Goal: Check status: Check status

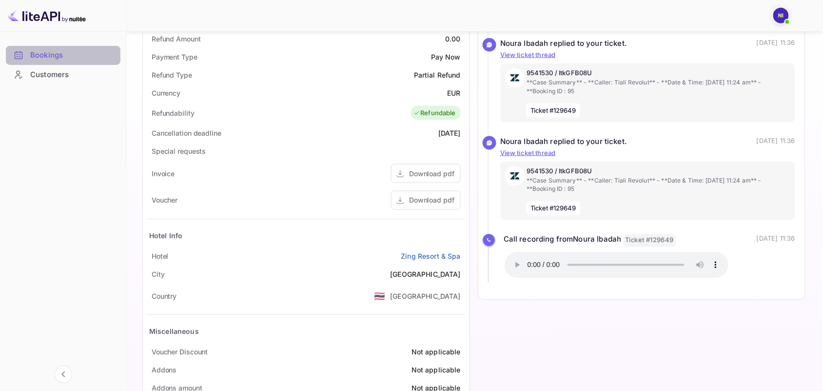
click at [39, 53] on div "Bookings" at bounding box center [72, 55] width 85 height 11
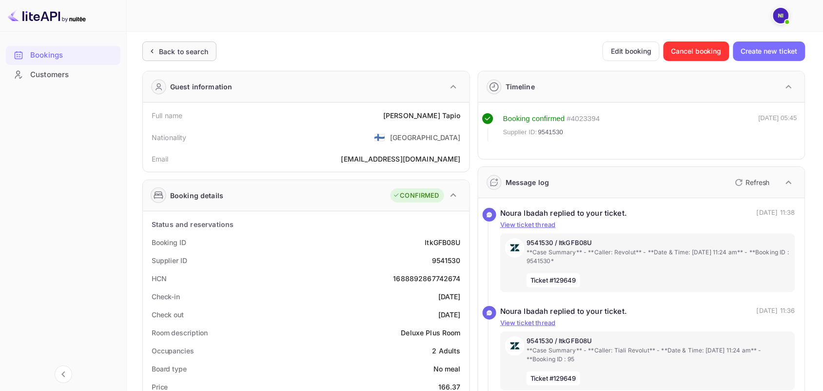
click at [164, 52] on div "Back to search" at bounding box center [183, 51] width 49 height 10
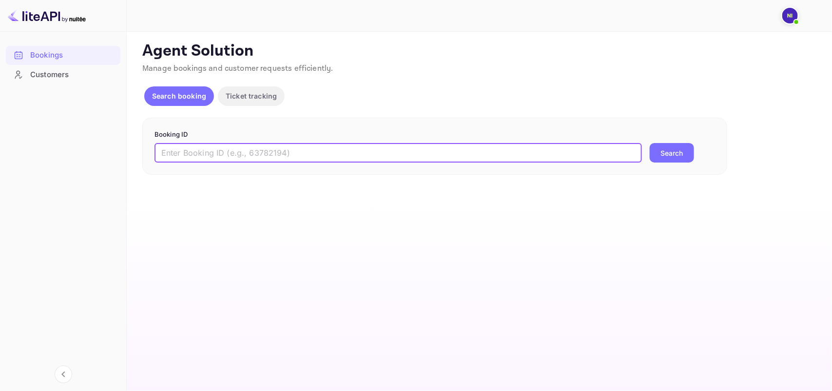
click at [215, 157] on input "text" at bounding box center [399, 153] width 488 height 20
paste input "9184090"
type input "9184090"
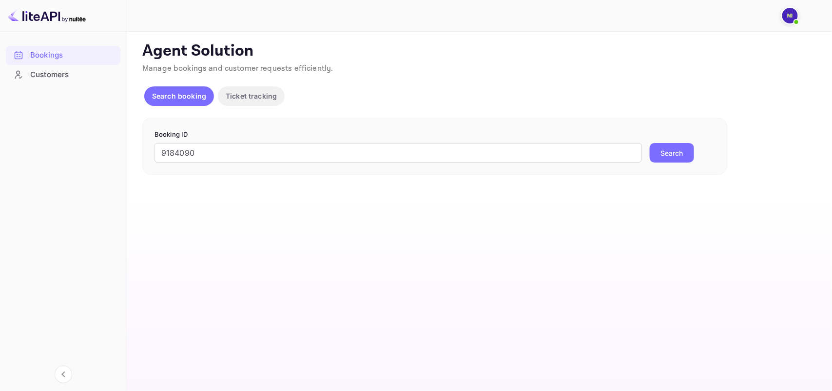
click at [679, 152] on button "Search" at bounding box center [672, 153] width 44 height 20
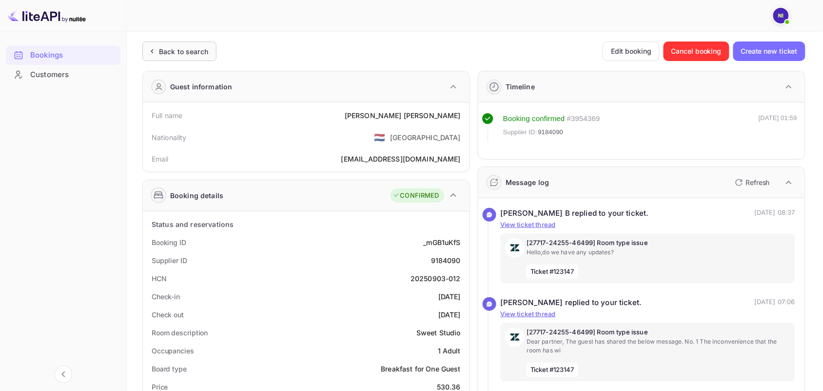
click at [172, 54] on div "Back to search" at bounding box center [183, 51] width 49 height 10
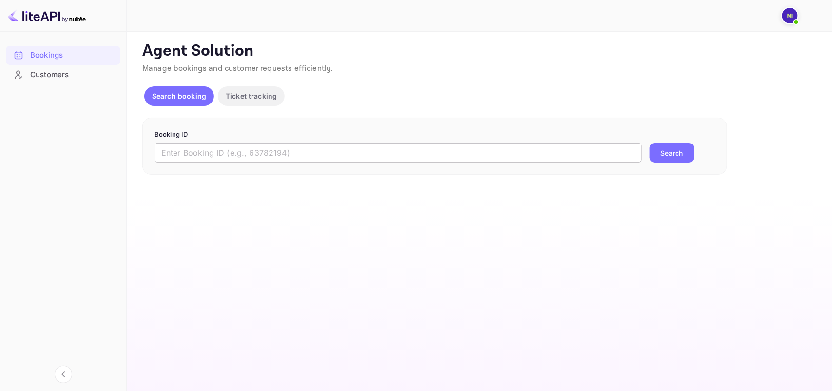
click at [220, 146] on input "text" at bounding box center [399, 153] width 488 height 20
click at [253, 142] on form "Booking ID ​ Search" at bounding box center [435, 146] width 561 height 33
click at [253, 155] on input "text" at bounding box center [399, 153] width 488 height 20
paste input "9184090"
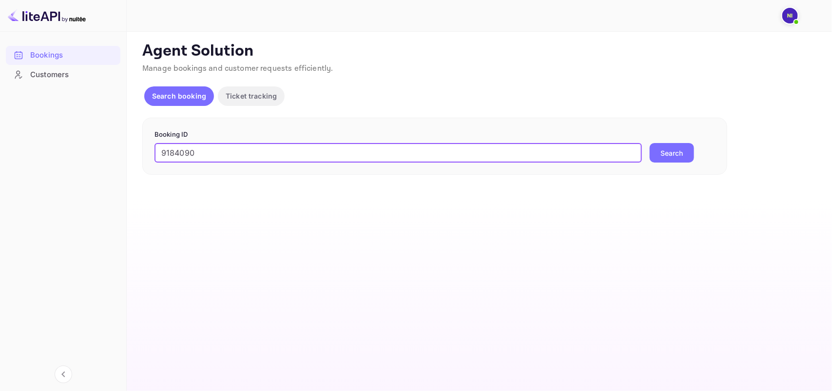
type input "9184090"
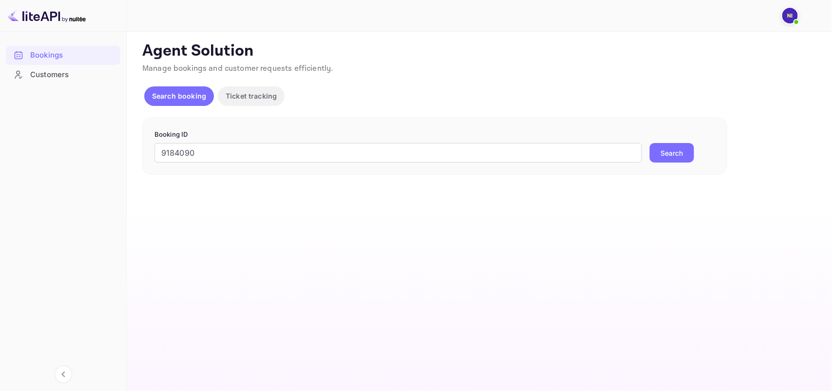
click at [661, 155] on button "Search" at bounding box center [672, 153] width 44 height 20
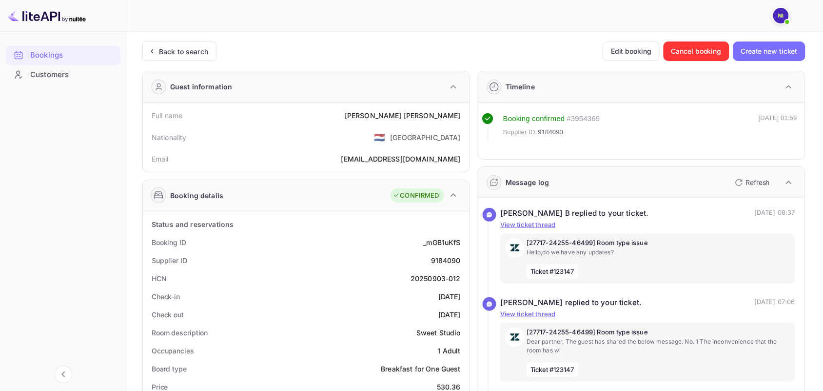
scroll to position [183, 0]
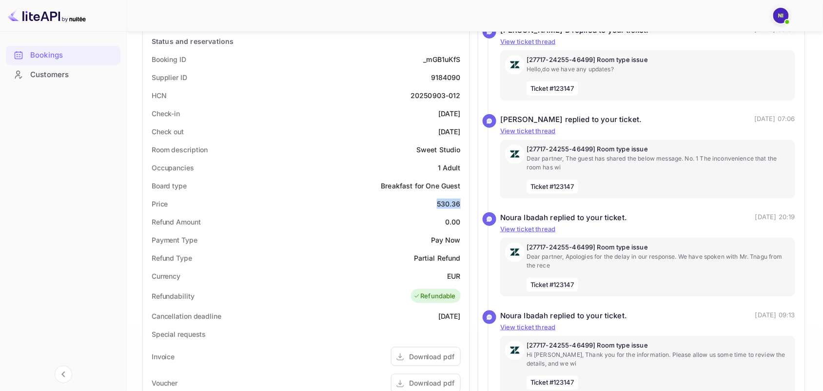
drag, startPoint x: 435, startPoint y: 203, endPoint x: 462, endPoint y: 206, distance: 27.0
click at [462, 206] on div "Price 530.36" at bounding box center [306, 204] width 319 height 18
copy div "530.36"
click at [328, 184] on div "Board type Breakfast for One Guest" at bounding box center [306, 186] width 319 height 18
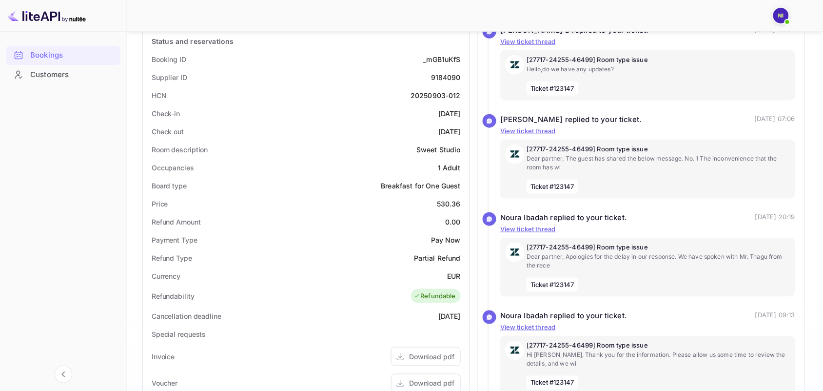
click at [7, 193] on div "Bookings Customers" at bounding box center [63, 209] width 126 height 336
copy div "530.36"
drag, startPoint x: 439, startPoint y: 202, endPoint x: 460, endPoint y: 202, distance: 21.0
click at [460, 202] on div "530.36" at bounding box center [449, 203] width 24 height 10
drag, startPoint x: 18, startPoint y: 262, endPoint x: 403, endPoint y: 388, distance: 404.7
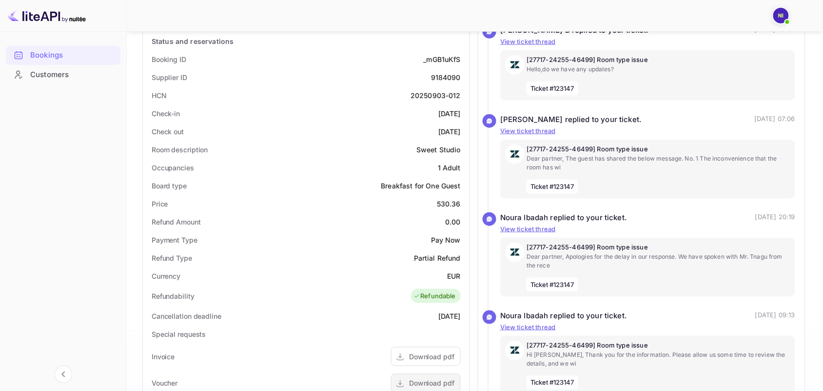
click at [18, 262] on div "Bookings Customers" at bounding box center [63, 209] width 126 height 336
copy div "530.36"
drag, startPoint x: 435, startPoint y: 204, endPoint x: 459, endPoint y: 203, distance: 23.9
click at [459, 203] on div "Price 530.36" at bounding box center [306, 204] width 319 height 18
